Goal: Task Accomplishment & Management: Manage account settings

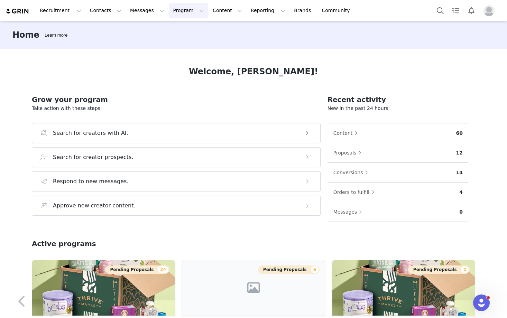
click at [174, 10] on button "Program Program" at bounding box center [188, 11] width 39 height 16
click at [174, 71] on p "Affiliates" at bounding box center [173, 68] width 21 height 7
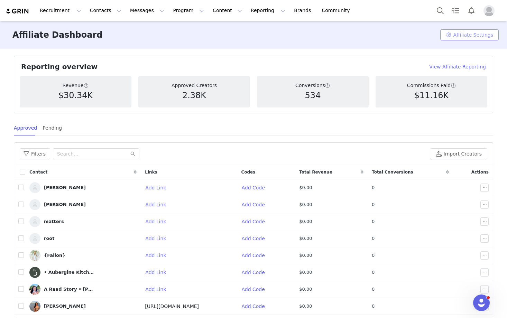
click at [475, 35] on button "Affiliate Settings" at bounding box center [469, 34] width 58 height 11
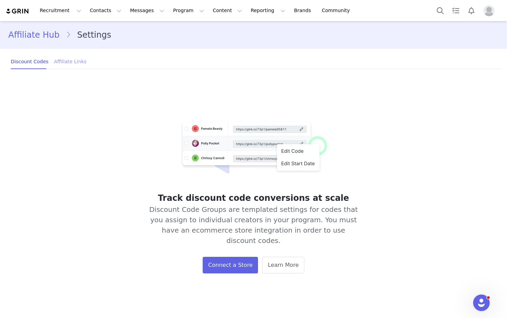
click at [65, 59] on div "Affiliate Links" at bounding box center [70, 62] width 32 height 16
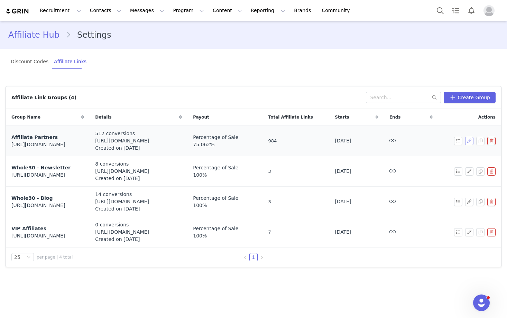
click at [469, 141] on button "button" at bounding box center [469, 141] width 8 height 8
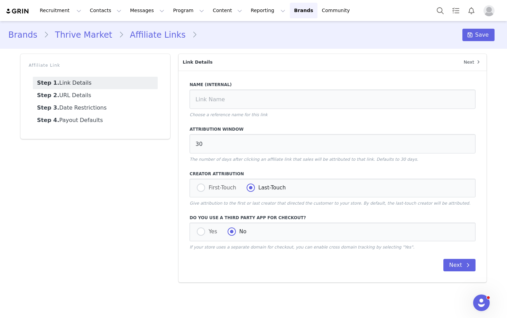
type input "Affiliate Partners"
radio input "true"
radio input "false"
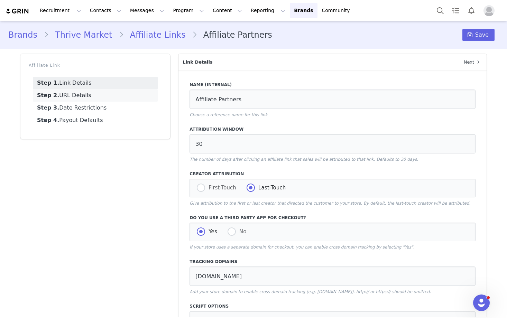
click at [84, 95] on link "Step 2. URL Details" at bounding box center [95, 95] width 125 height 12
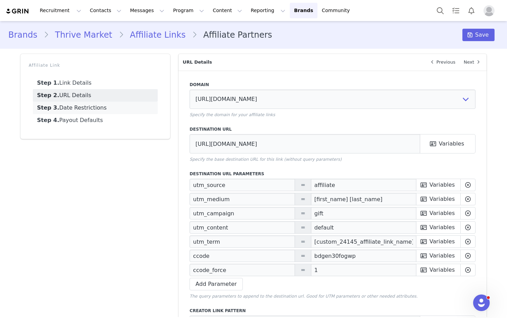
click at [81, 104] on link "Step 3. Date Restrictions" at bounding box center [95, 108] width 125 height 12
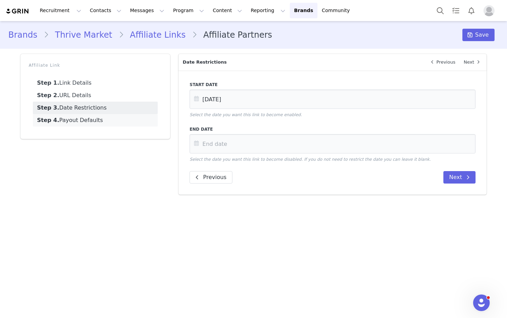
click at [77, 122] on link "Step 4. Payout Defaults" at bounding box center [95, 120] width 125 height 12
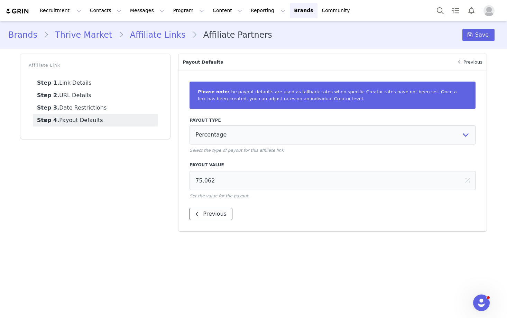
click at [210, 214] on button "Previous" at bounding box center [210, 214] width 43 height 12
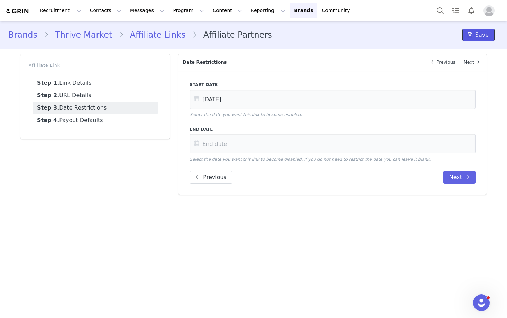
click at [483, 35] on span "Save" at bounding box center [481, 35] width 13 height 8
